Goal: Navigation & Orientation: Understand site structure

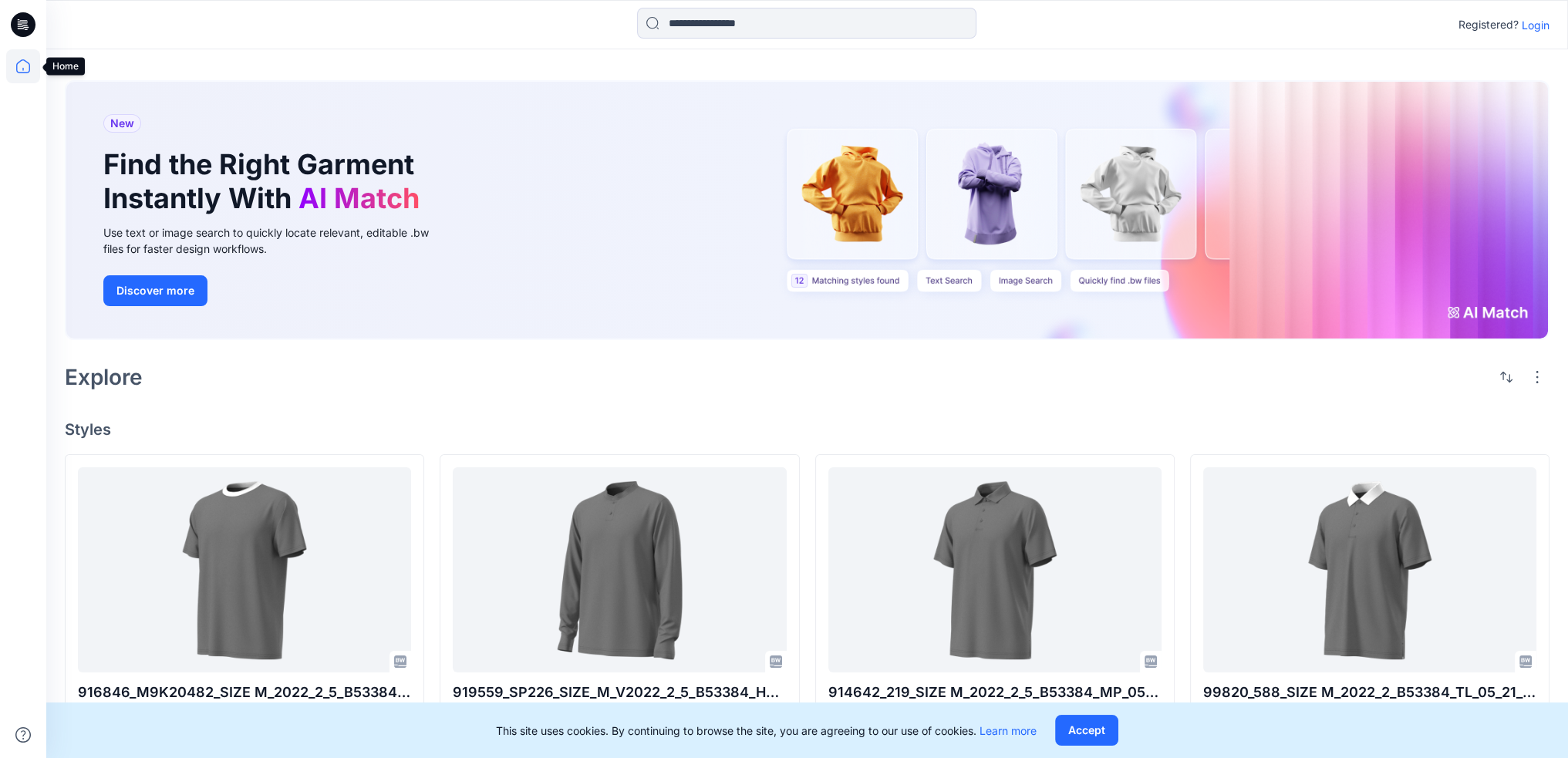
click at [17, 58] on icon at bounding box center [22, 66] width 34 height 34
click at [1540, 25] on p "Login" at bounding box center [1535, 24] width 28 height 17
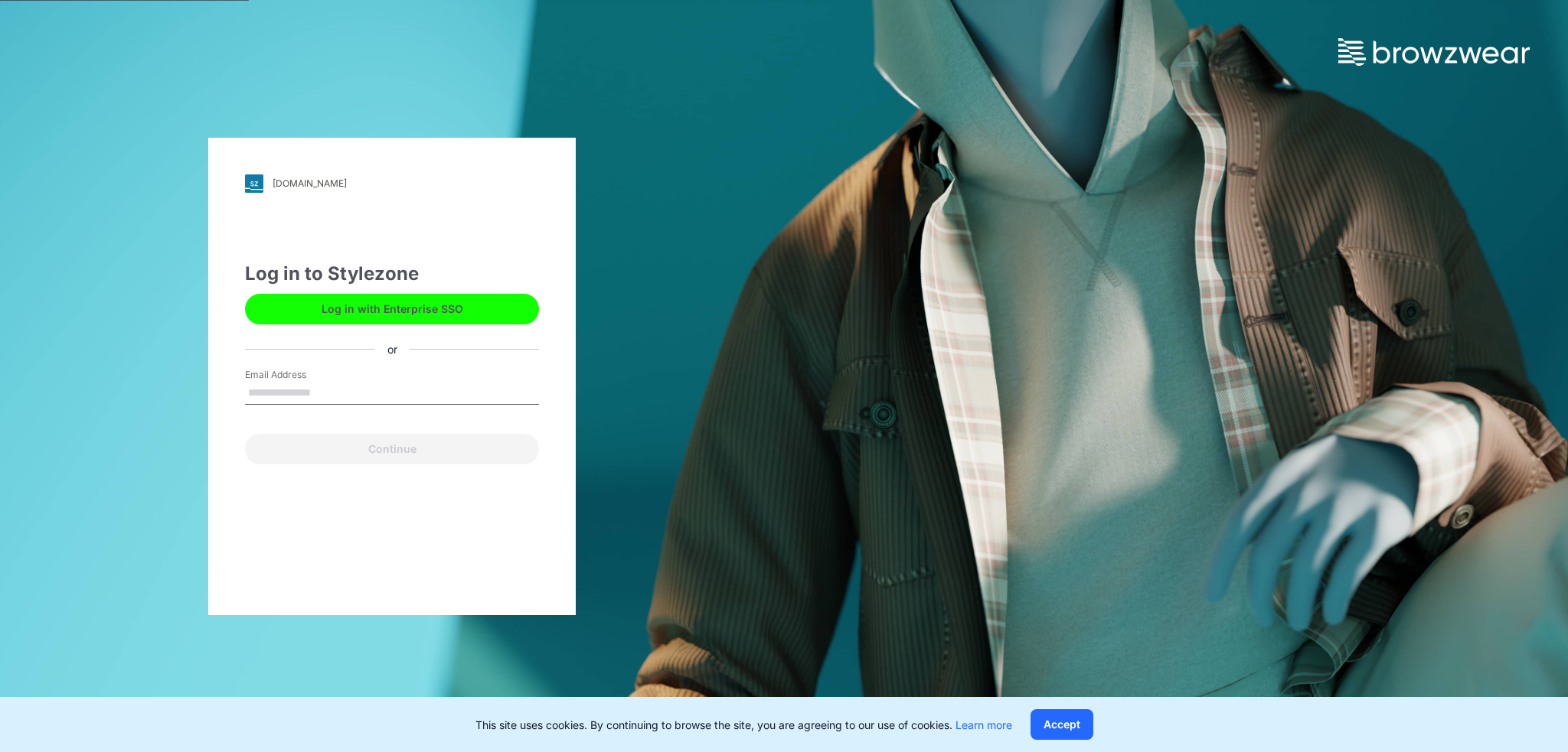
click at [337, 386] on input "Email Address" at bounding box center [392, 393] width 294 height 23
type input "**********"
click at [346, 454] on button "Continue" at bounding box center [392, 449] width 294 height 31
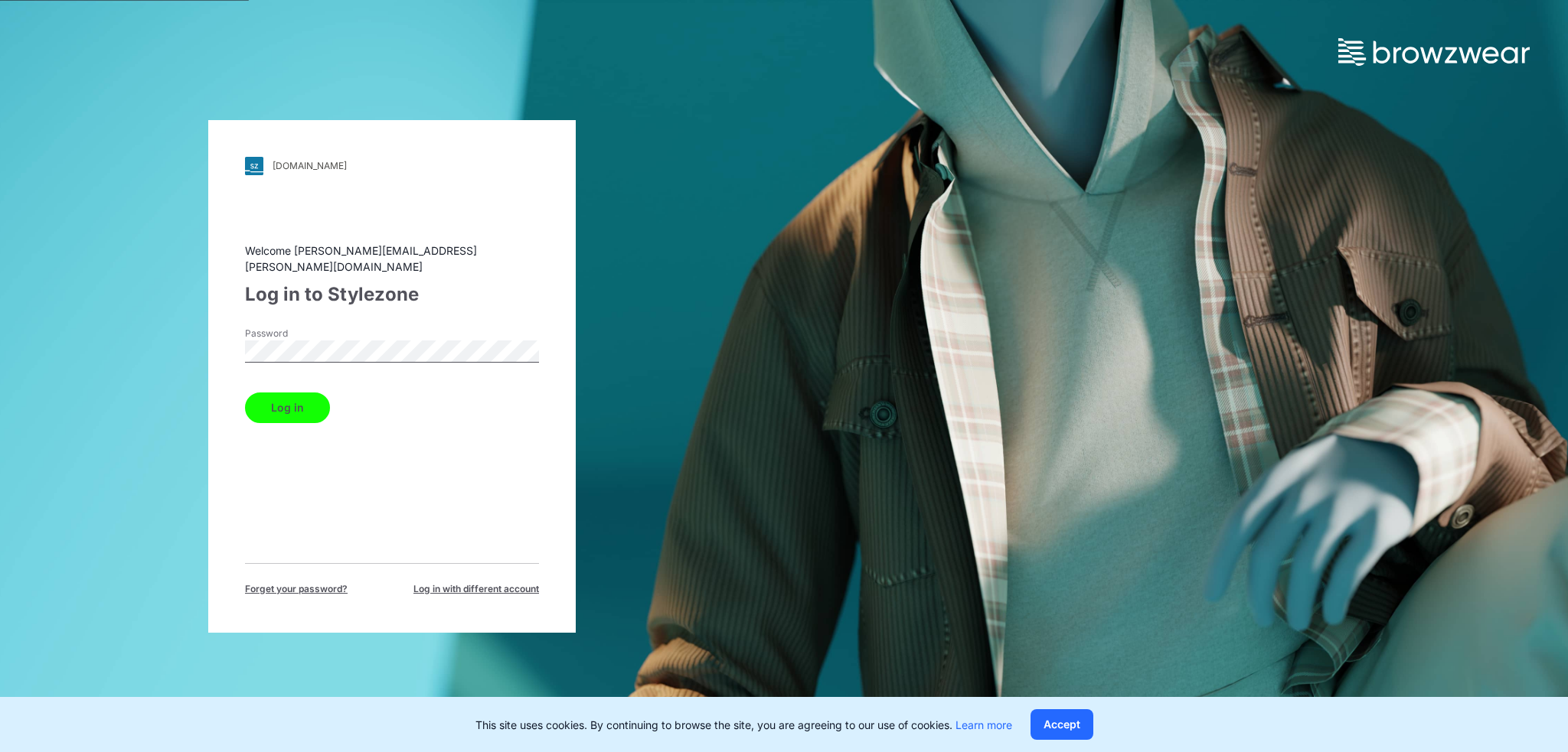
click at [277, 413] on button "Log in" at bounding box center [287, 408] width 85 height 31
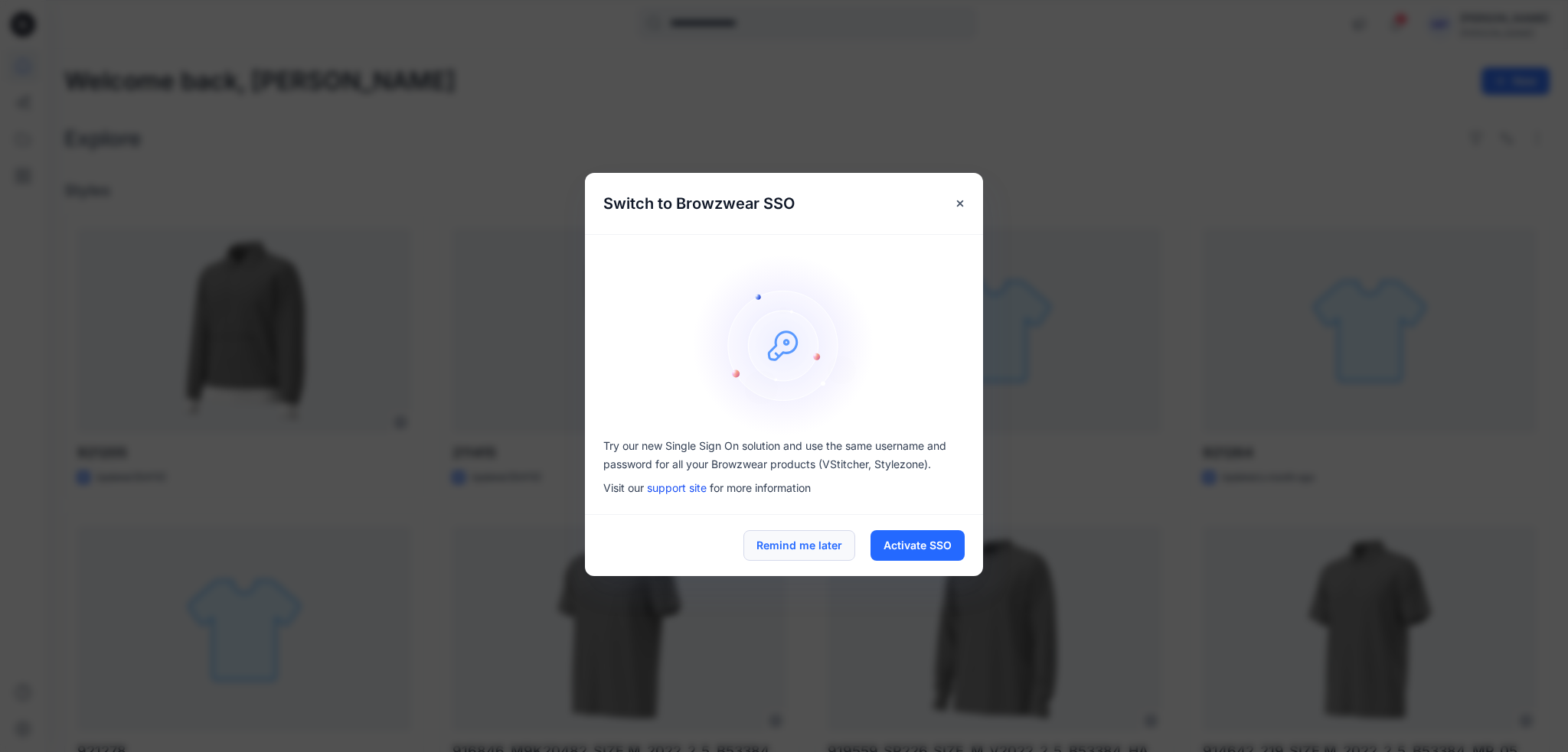
click at [784, 546] on button "Remind me later" at bounding box center [799, 546] width 112 height 31
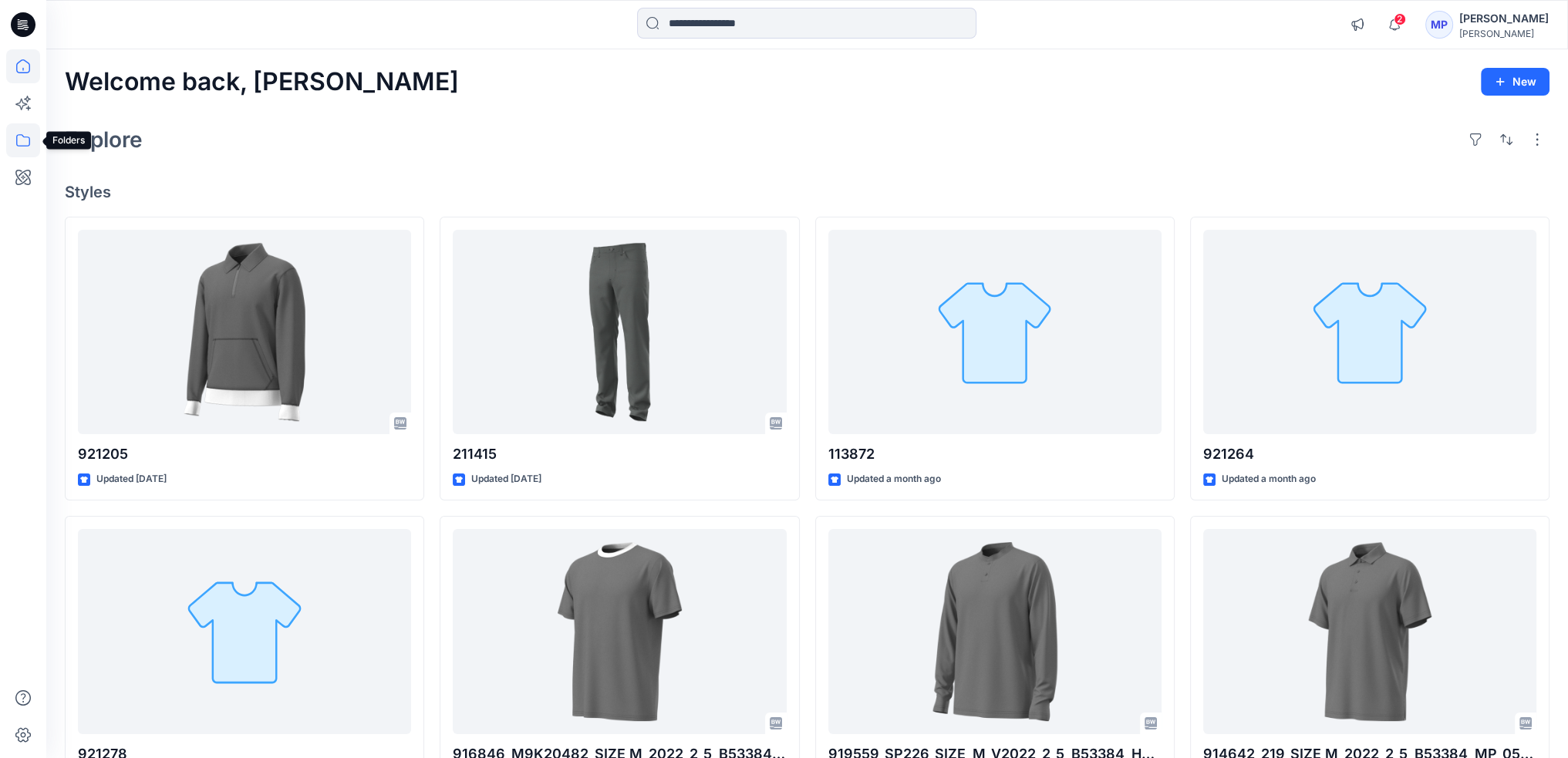
click at [28, 143] on icon at bounding box center [22, 140] width 34 height 34
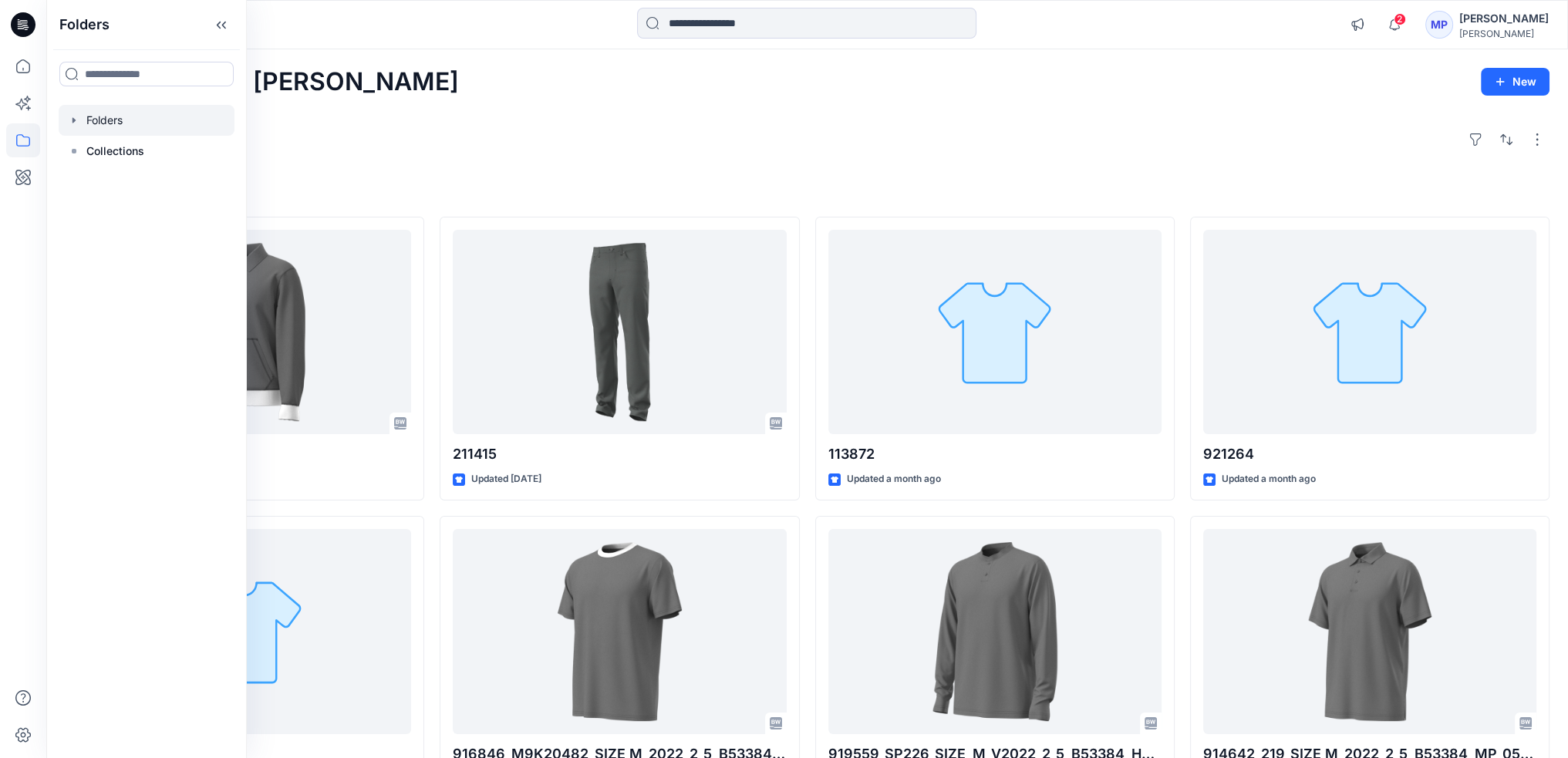
click at [77, 125] on icon "button" at bounding box center [74, 121] width 13 height 13
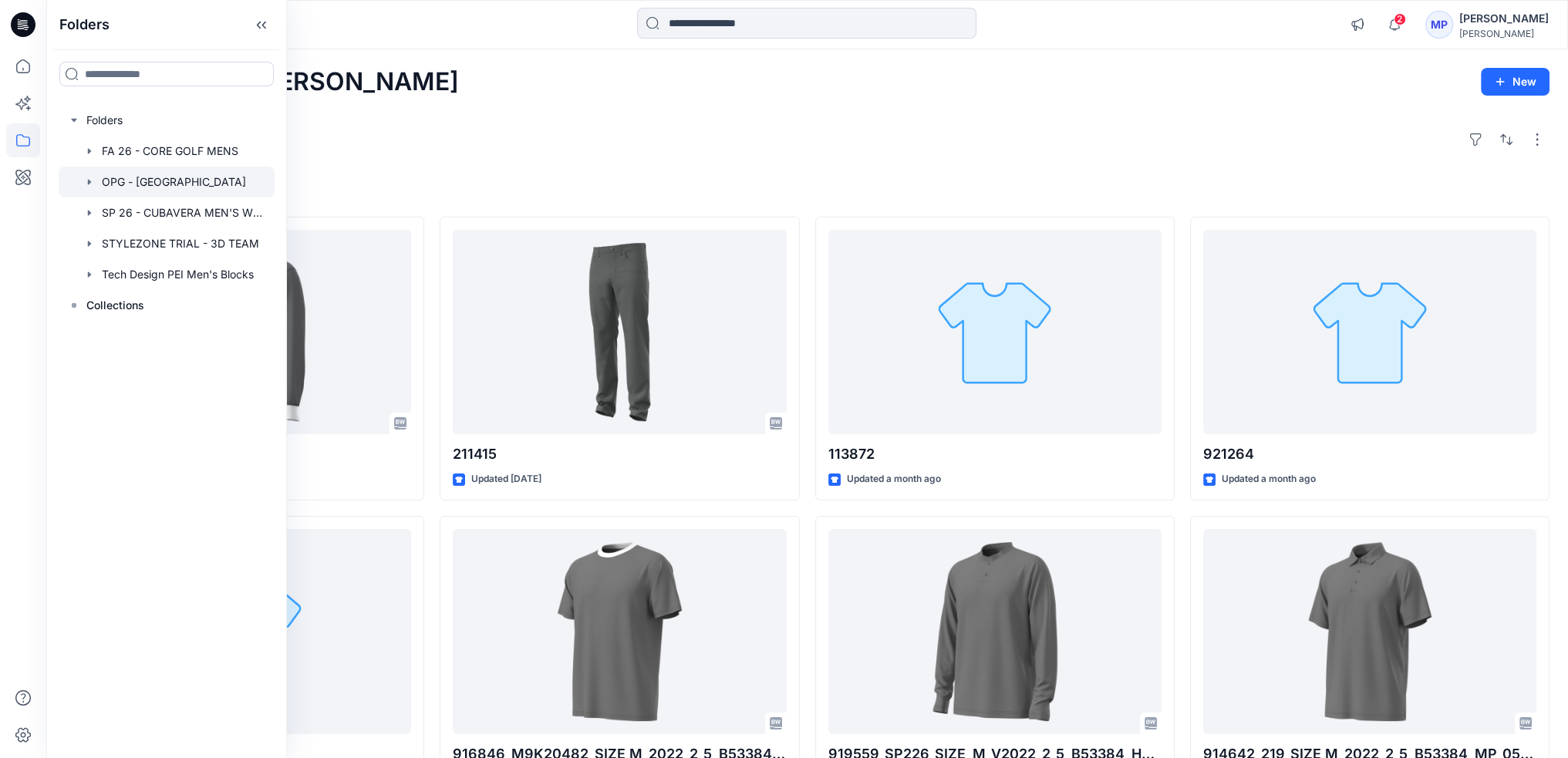
click at [203, 175] on div at bounding box center [166, 182] width 216 height 31
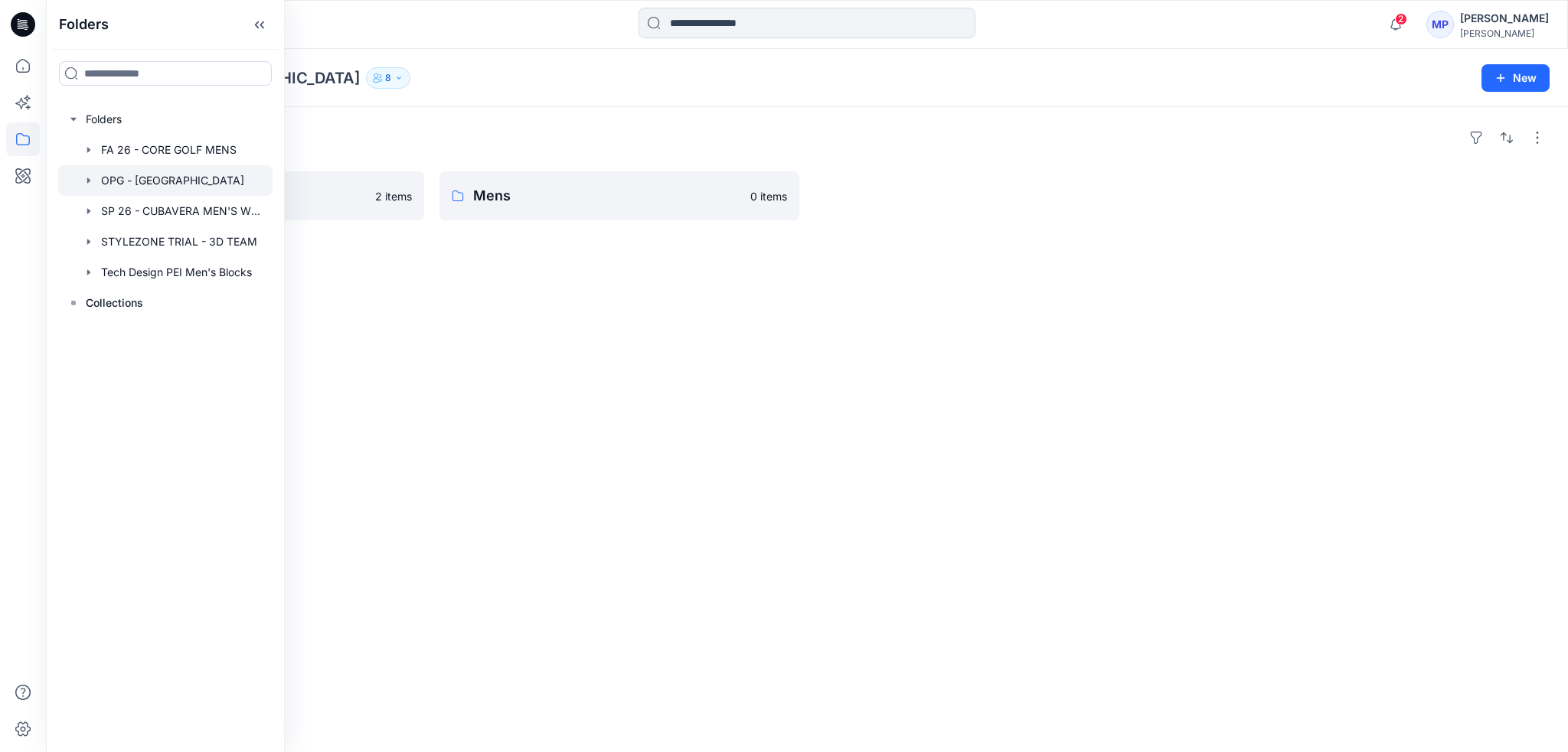
click at [600, 314] on div "Folders Training Files 2 items Mens 0 items" at bounding box center [807, 429] width 1522 height 645
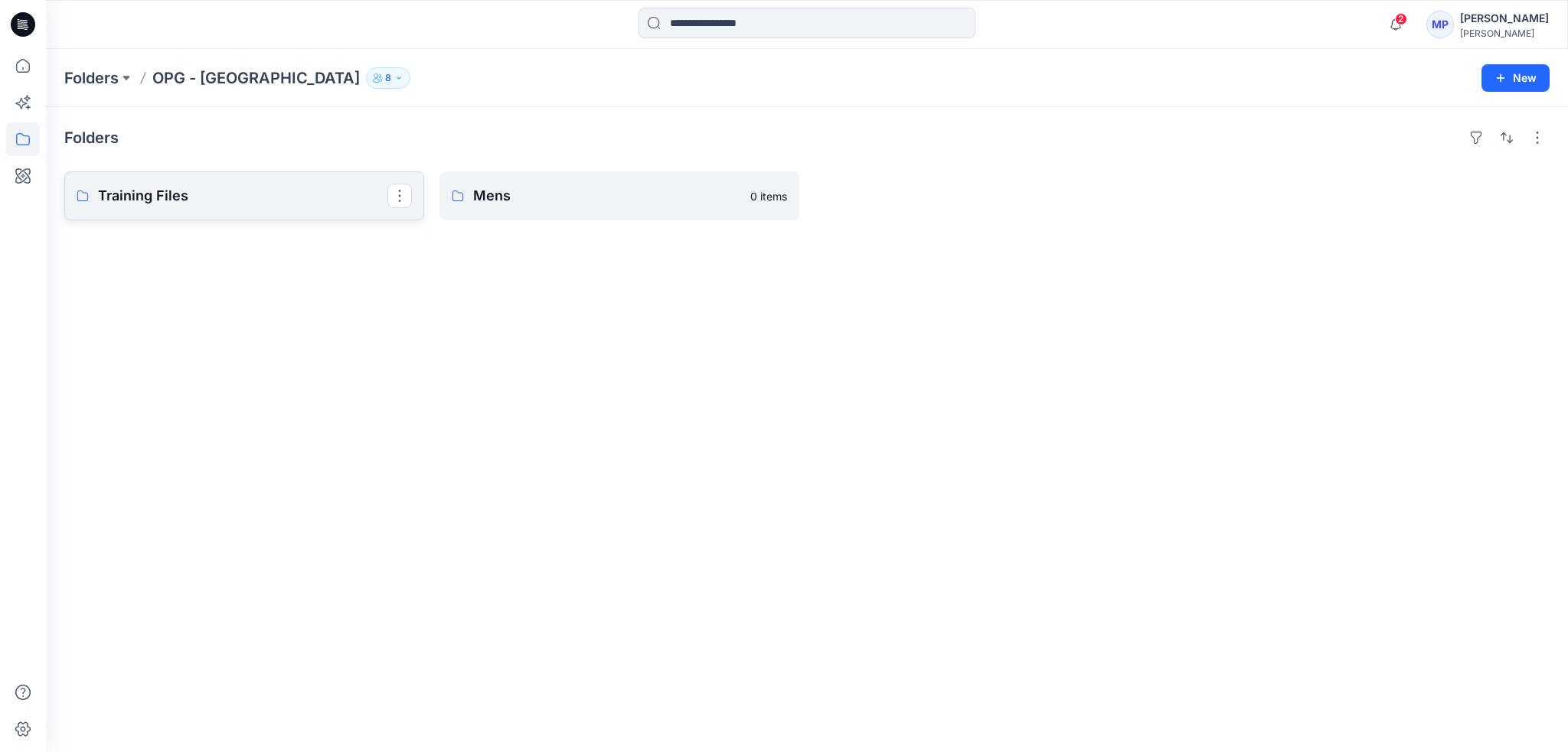
click at [341, 203] on p "Training Files" at bounding box center [243, 196] width 289 height 21
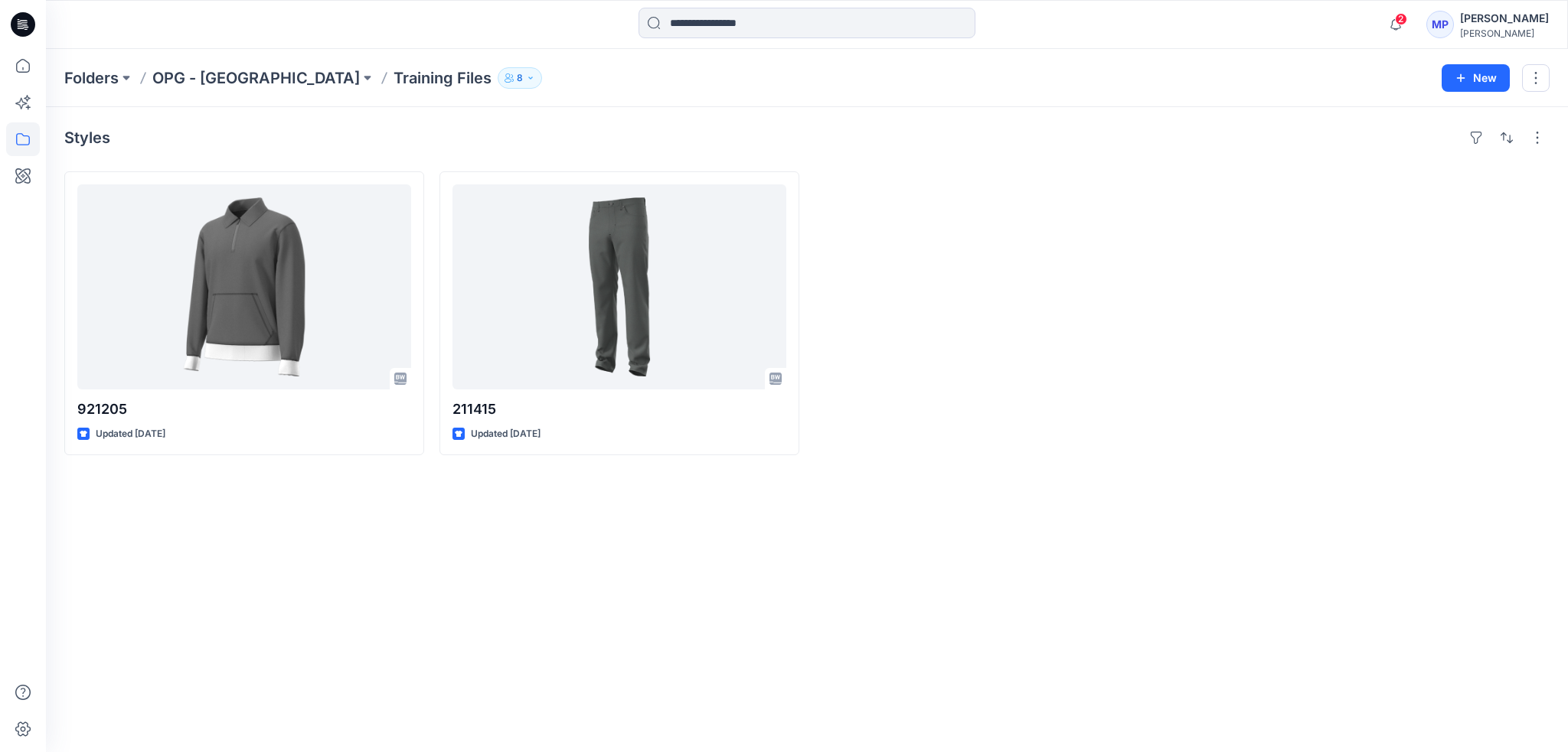
click at [189, 67] on p "OPG - [GEOGRAPHIC_DATA]" at bounding box center [256, 78] width 207 height 21
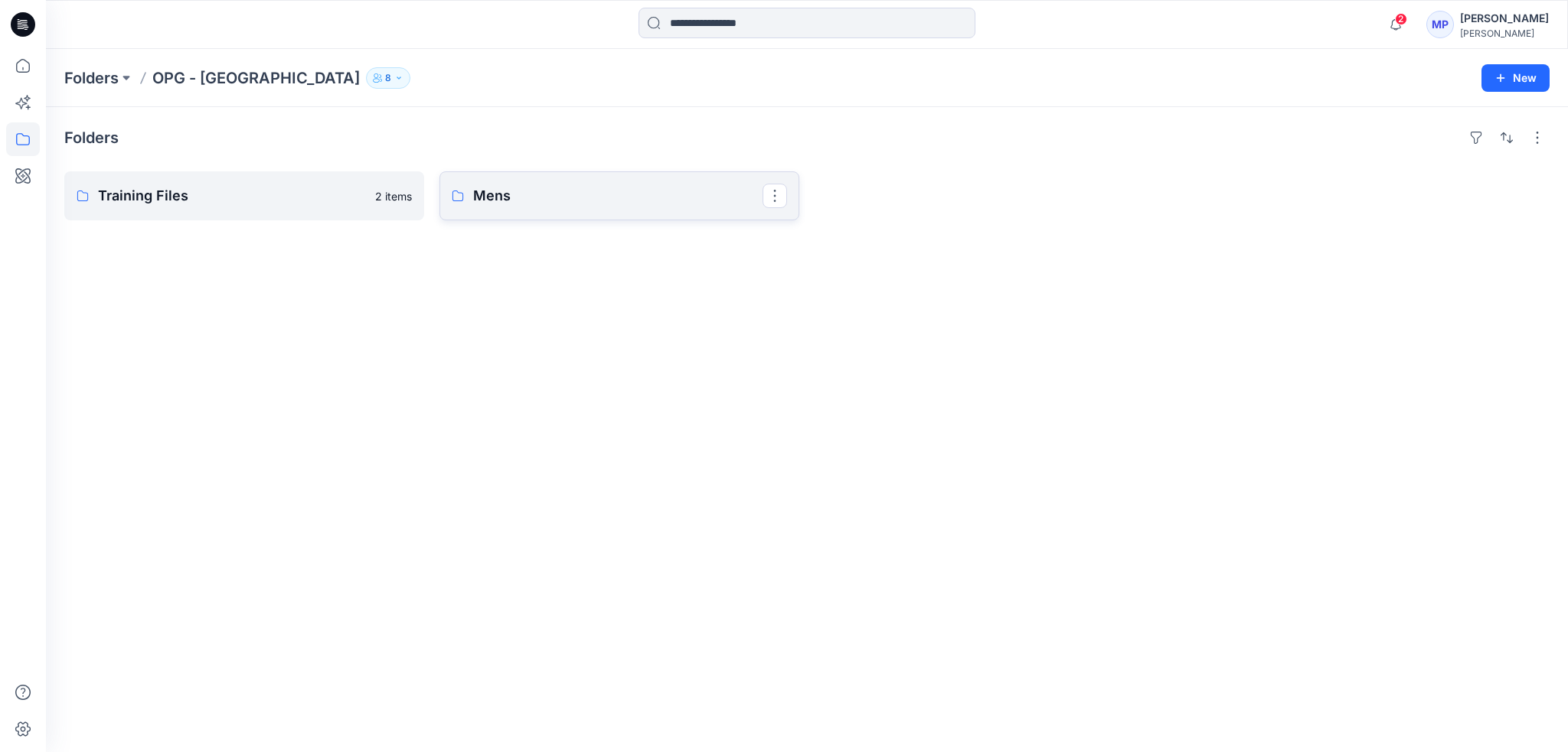
click at [602, 202] on p "Mens" at bounding box center [618, 196] width 289 height 21
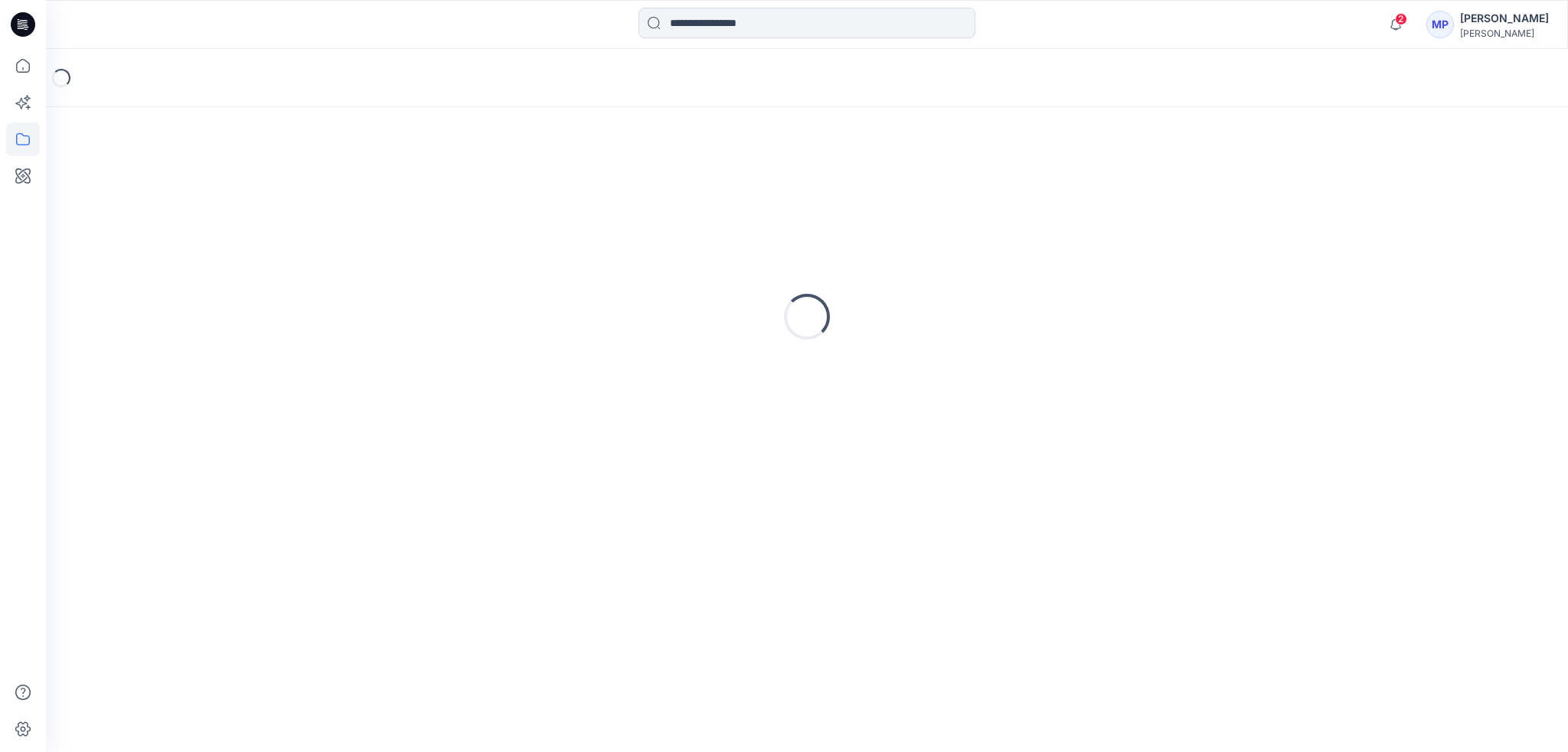
click at [602, 202] on div "Loading..." at bounding box center [807, 316] width 1485 height 383
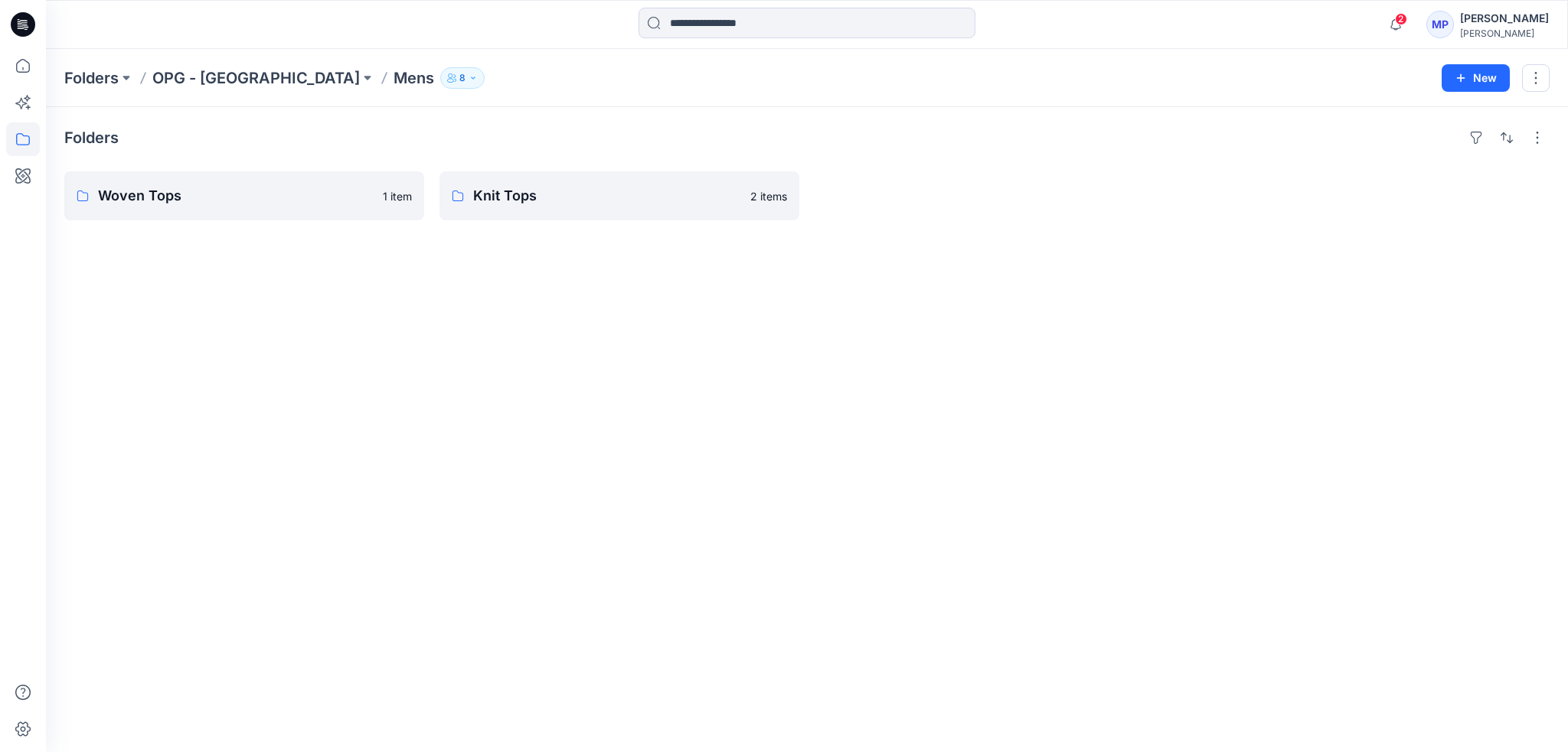
click at [924, 247] on div "Folders Woven Tops 1 item Knit Tops 2 items" at bounding box center [807, 429] width 1522 height 645
click at [655, 199] on p "Knit Tops" at bounding box center [618, 196] width 289 height 21
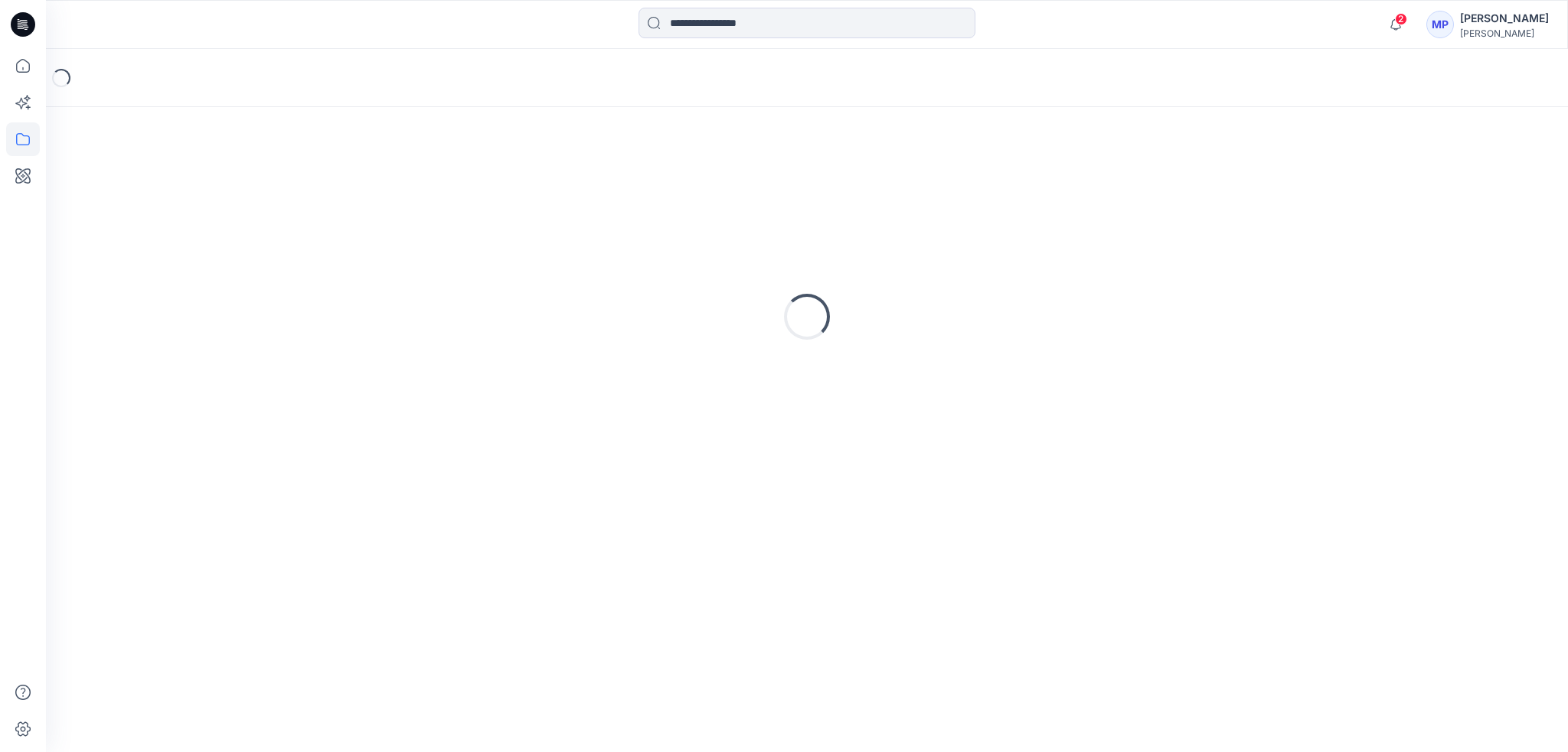
click at [655, 199] on div "Loading..." at bounding box center [807, 316] width 1485 height 383
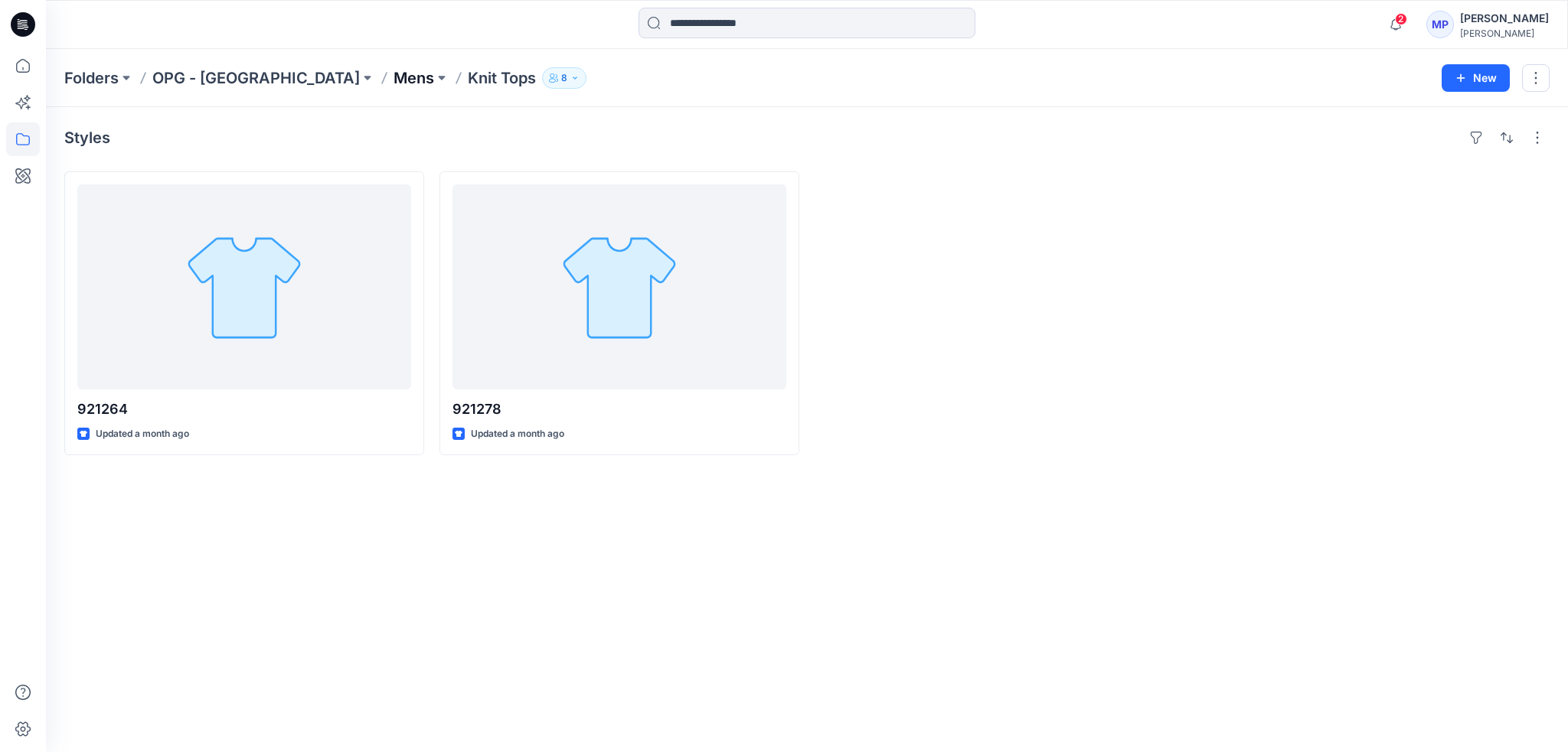
click at [393, 85] on p "Mens" at bounding box center [414, 78] width 41 height 21
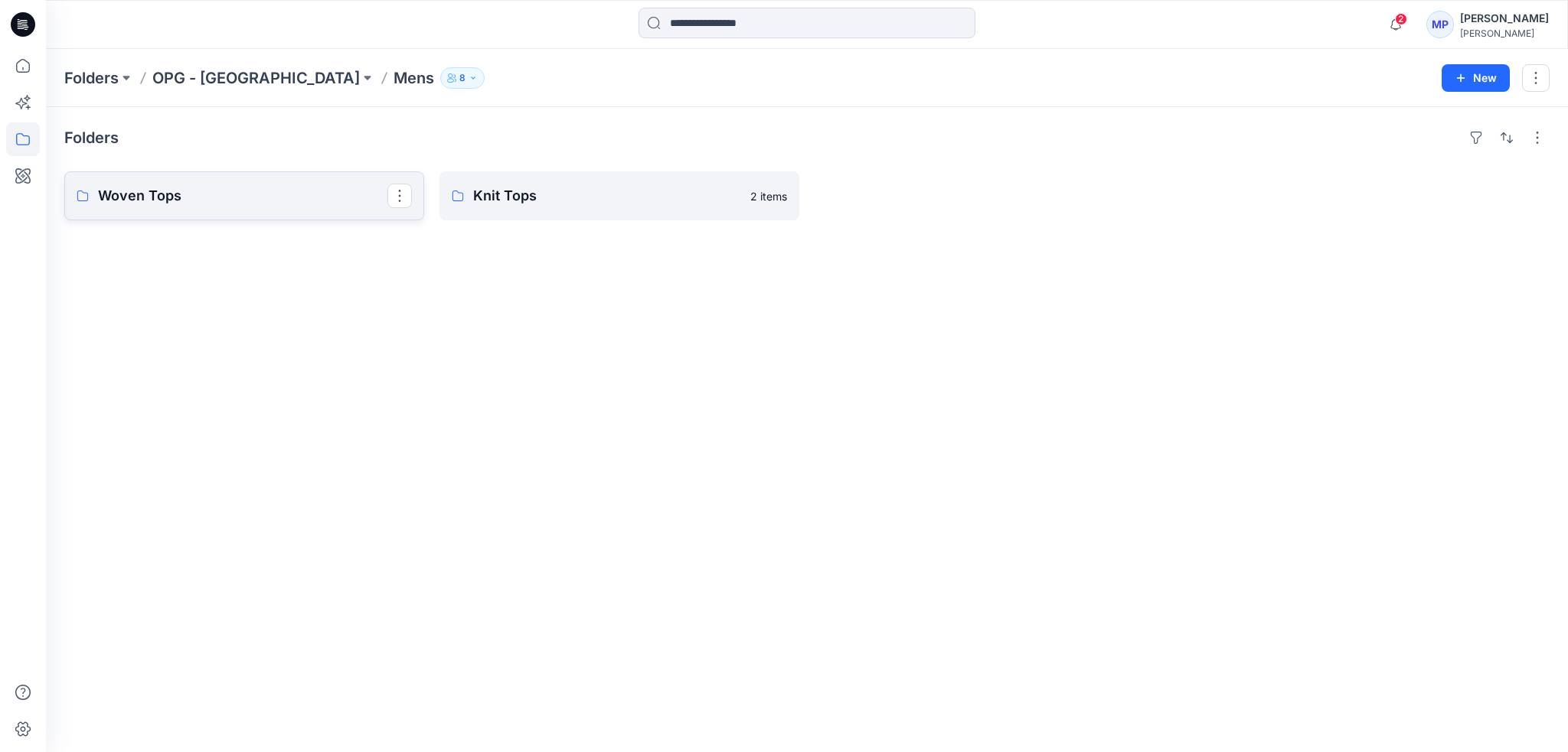
click at [338, 189] on p "Woven Tops" at bounding box center [243, 196] width 289 height 21
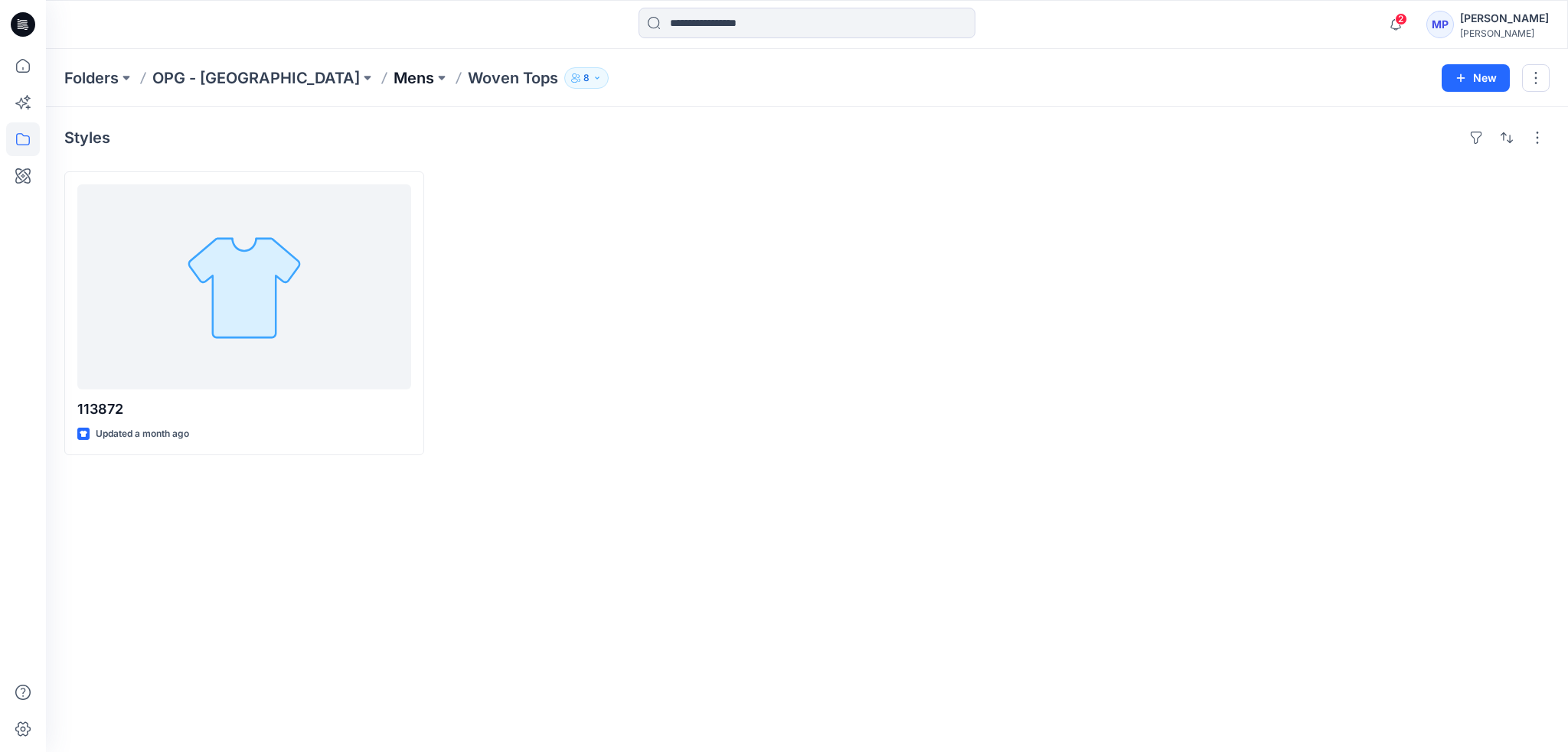
click at [393, 75] on p "Mens" at bounding box center [414, 78] width 41 height 21
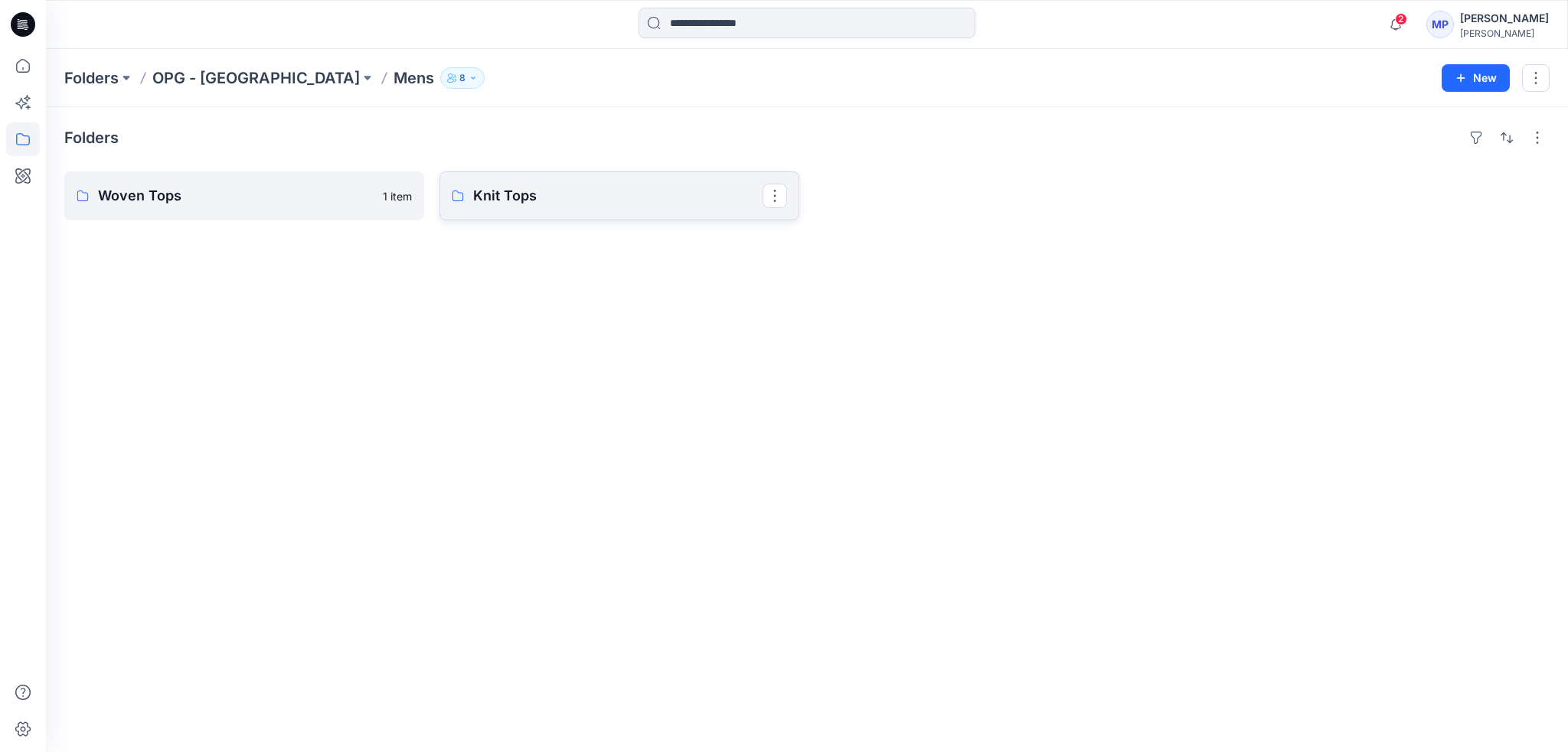
click at [604, 192] on p "Knit Tops" at bounding box center [618, 196] width 289 height 21
